Goal: Navigation & Orientation: Understand site structure

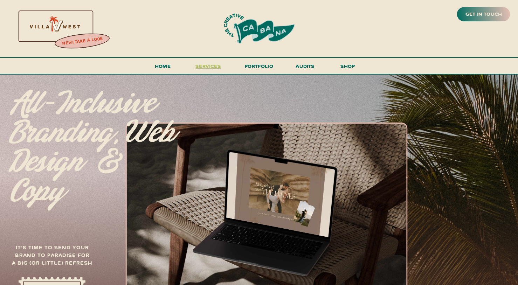
click at [210, 68] on span "services" at bounding box center [208, 66] width 26 height 7
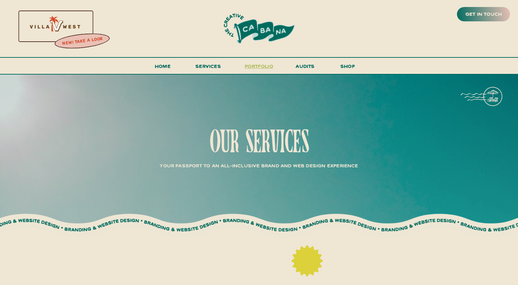
click at [252, 67] on h3 "portfolio" at bounding box center [259, 68] width 33 height 13
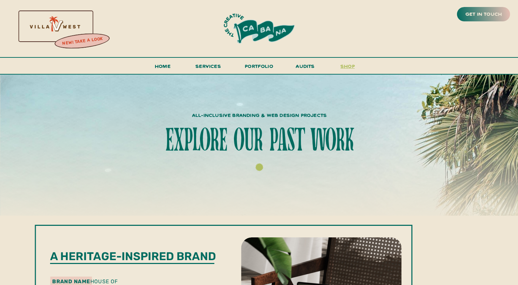
click at [349, 66] on h3 "shop" at bounding box center [348, 68] width 34 height 12
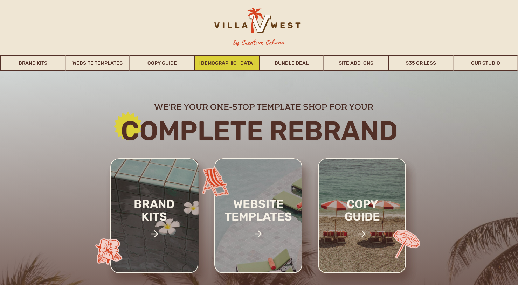
click at [225, 62] on link "[DEMOGRAPHIC_DATA]" at bounding box center [227, 63] width 64 height 16
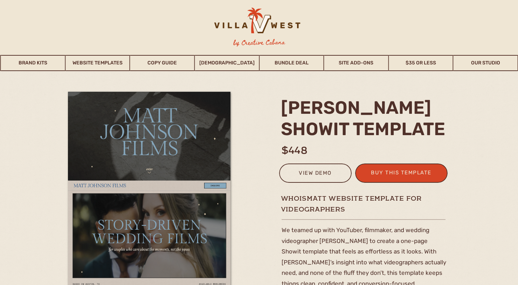
click at [262, 27] on div at bounding box center [256, 24] width 110 height 33
click at [478, 61] on link "Our Studio" at bounding box center [486, 63] width 64 height 16
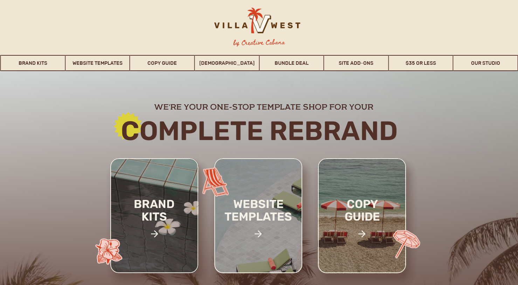
click at [246, 46] on h3 "by Creative Cabana" at bounding box center [258, 42] width 63 height 11
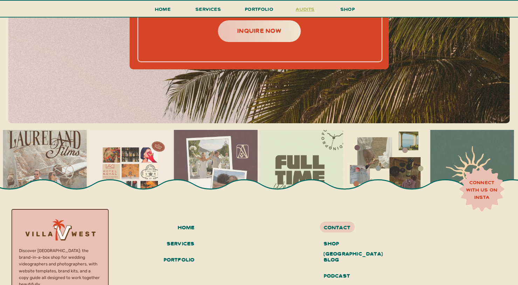
scroll to position [3063, 0]
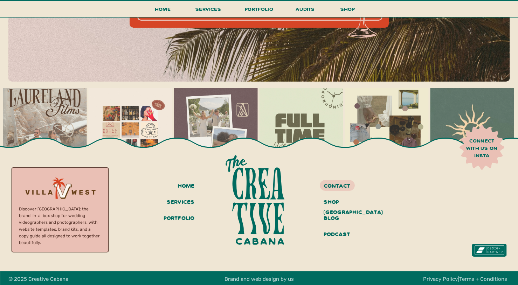
click at [486, 140] on h3 "connect with us on insta" at bounding box center [481, 147] width 39 height 21
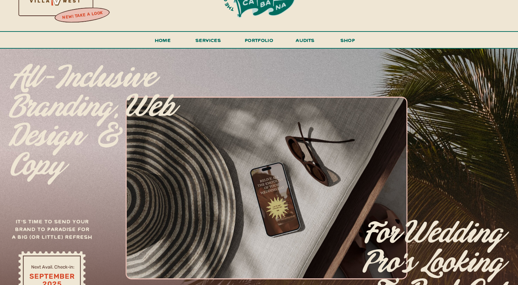
scroll to position [0, 0]
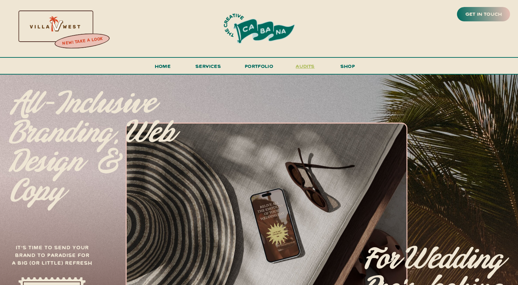
click at [303, 69] on h3 "audits" at bounding box center [305, 68] width 21 height 12
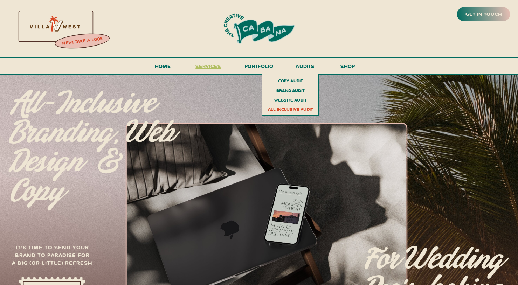
click at [206, 68] on span "services" at bounding box center [208, 66] width 26 height 7
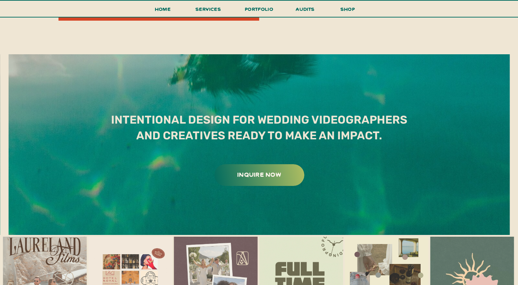
scroll to position [3946, 0]
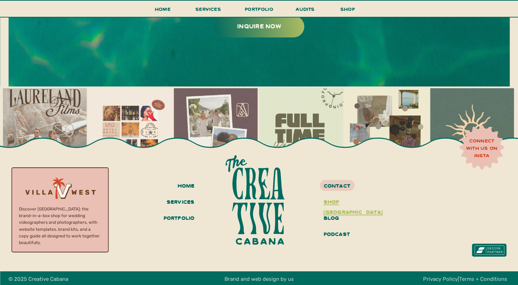
click at [336, 204] on h3 "shop villa west" at bounding box center [350, 203] width 53 height 12
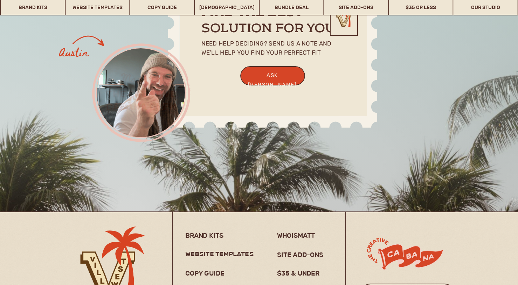
scroll to position [5362, 0]
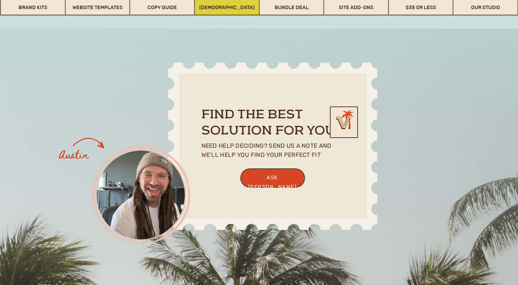
click at [229, 6] on link "[DEMOGRAPHIC_DATA]" at bounding box center [227, 7] width 64 height 16
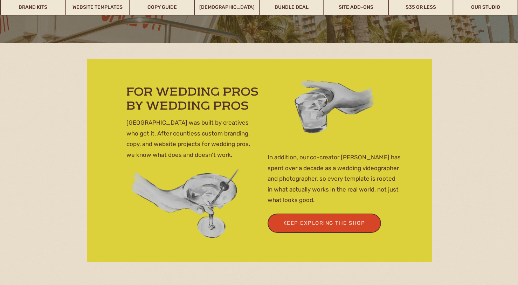
scroll to position [1910, 0]
